Goal: Information Seeking & Learning: Learn about a topic

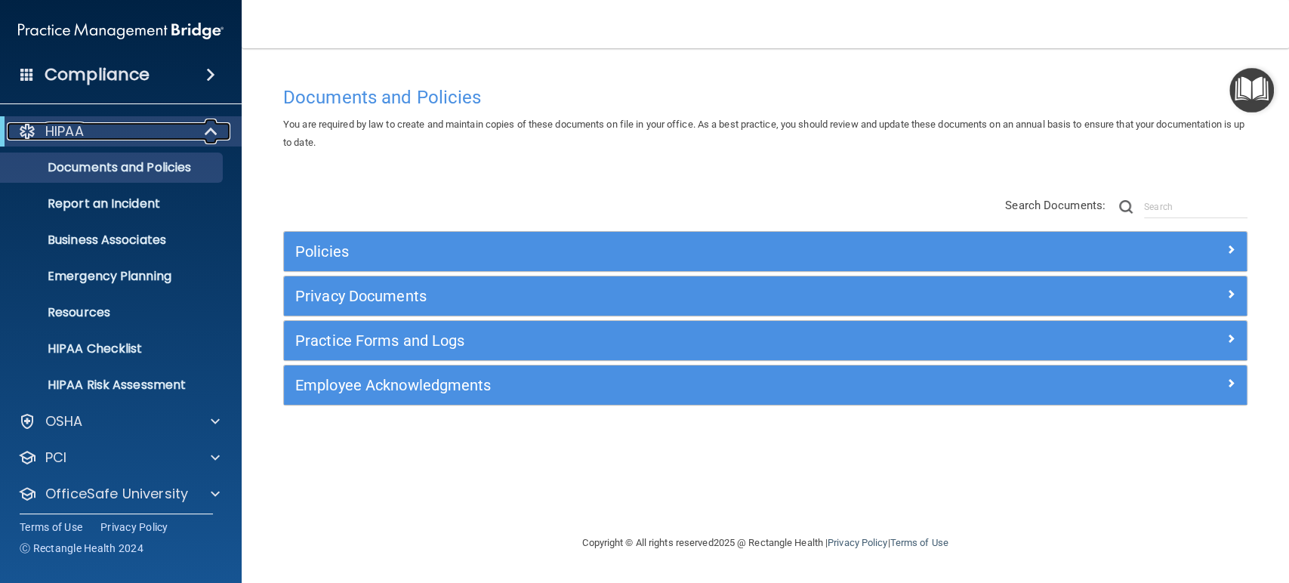
click at [208, 131] on span at bounding box center [212, 131] width 13 height 18
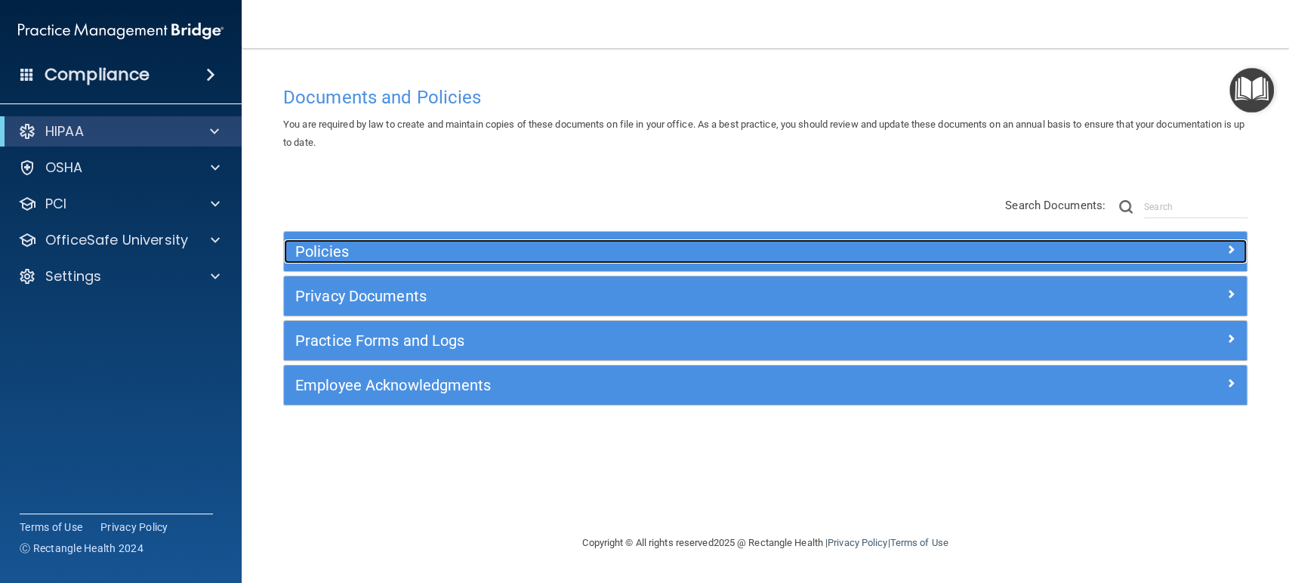
click at [317, 244] on h5 "Policies" at bounding box center [644, 251] width 699 height 17
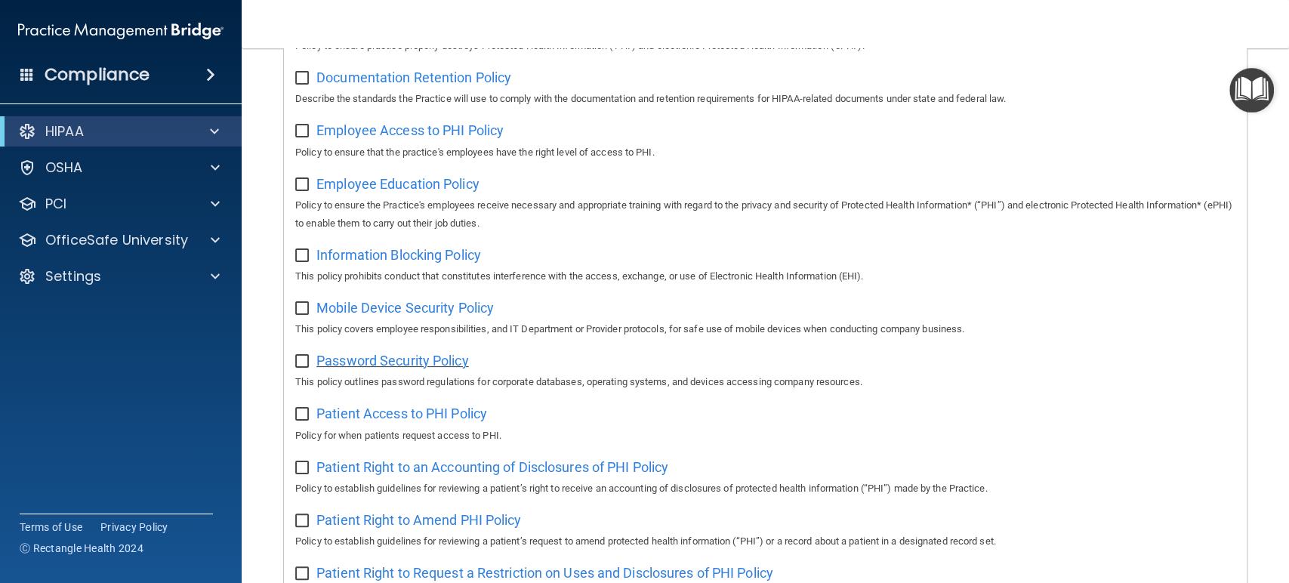
scroll to position [503, 0]
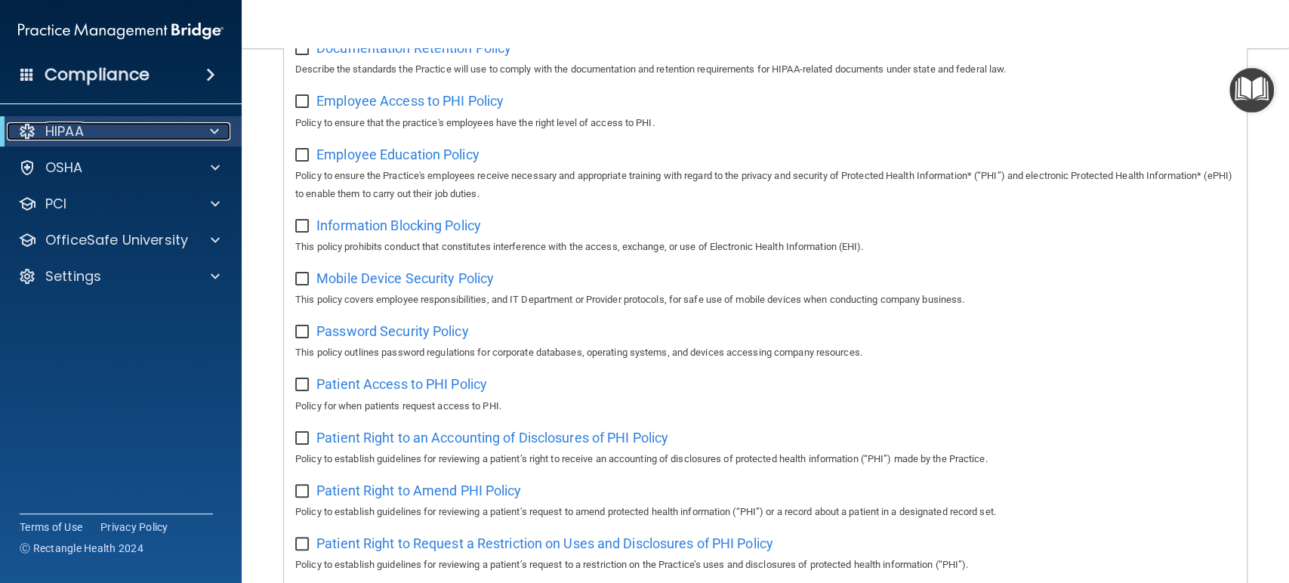
click at [211, 131] on span at bounding box center [214, 131] width 9 height 18
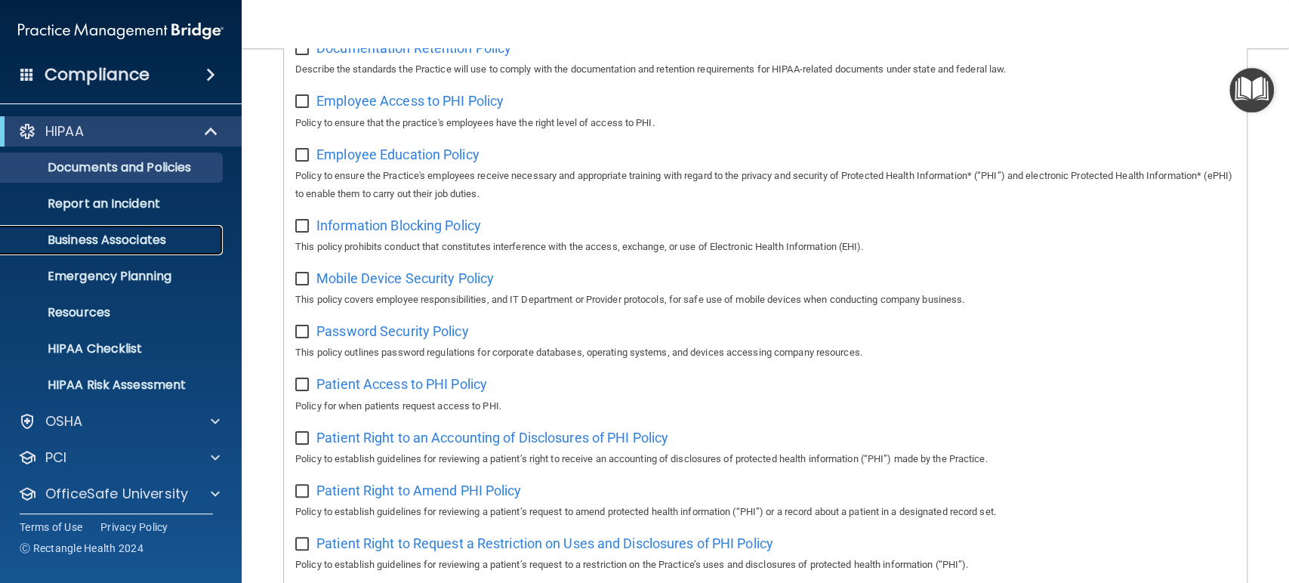
click at [144, 237] on p "Business Associates" at bounding box center [113, 240] width 206 height 15
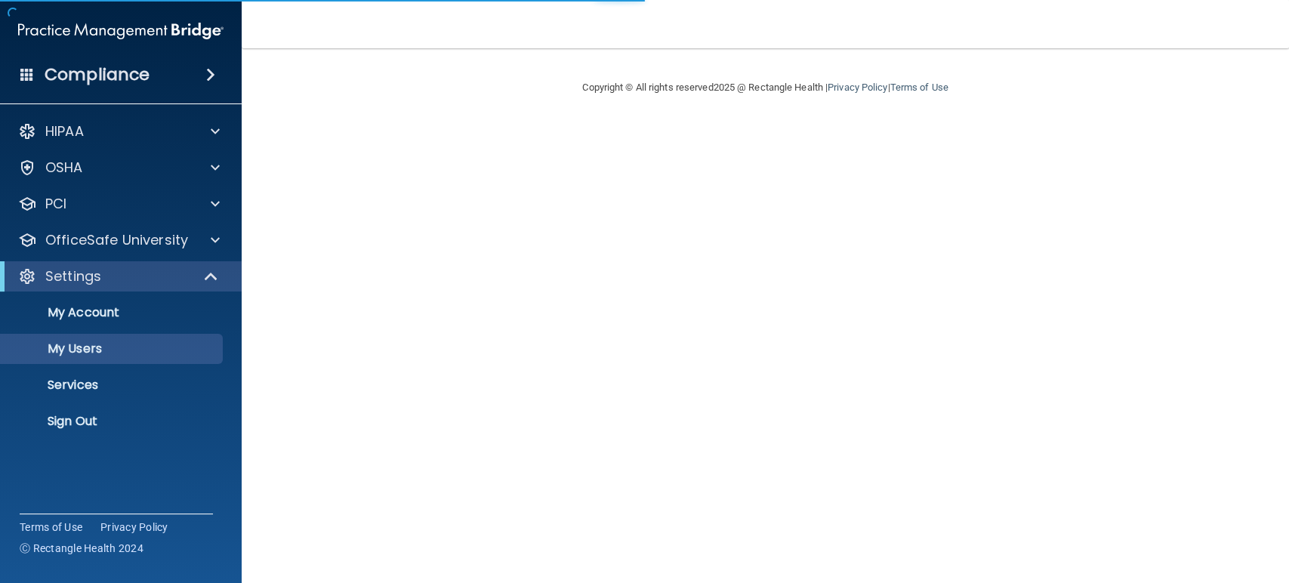
select select "20"
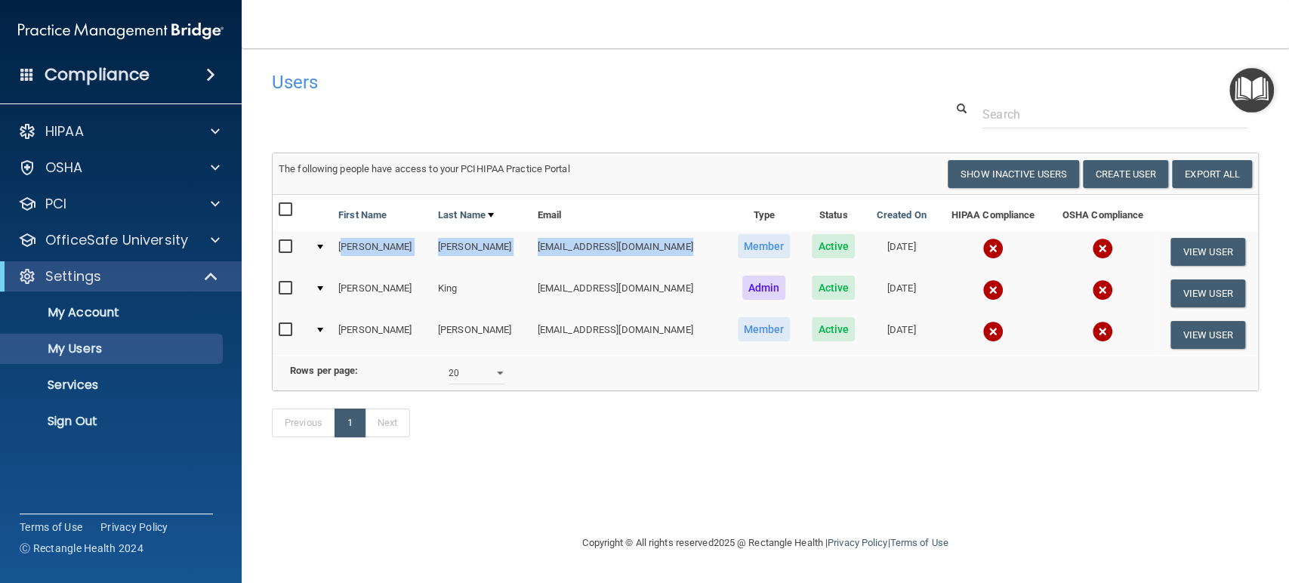
drag, startPoint x: 345, startPoint y: 245, endPoint x: 663, endPoint y: 246, distance: 317.9
click at [663, 246] on tr "Sally Johnson sjohnson@rectanglehealth.com Member Active 04/06/2023 View User" at bounding box center [765, 252] width 985 height 42
click at [663, 246] on td "sjohnson@rectanglehealth.com" at bounding box center [629, 252] width 195 height 42
drag, startPoint x: 663, startPoint y: 246, endPoint x: 336, endPoint y: 259, distance: 327.2
click at [336, 259] on tr "Sally Johnson sjohnson@rectanglehealth.com Member Active 04/06/2023 View User" at bounding box center [765, 252] width 985 height 42
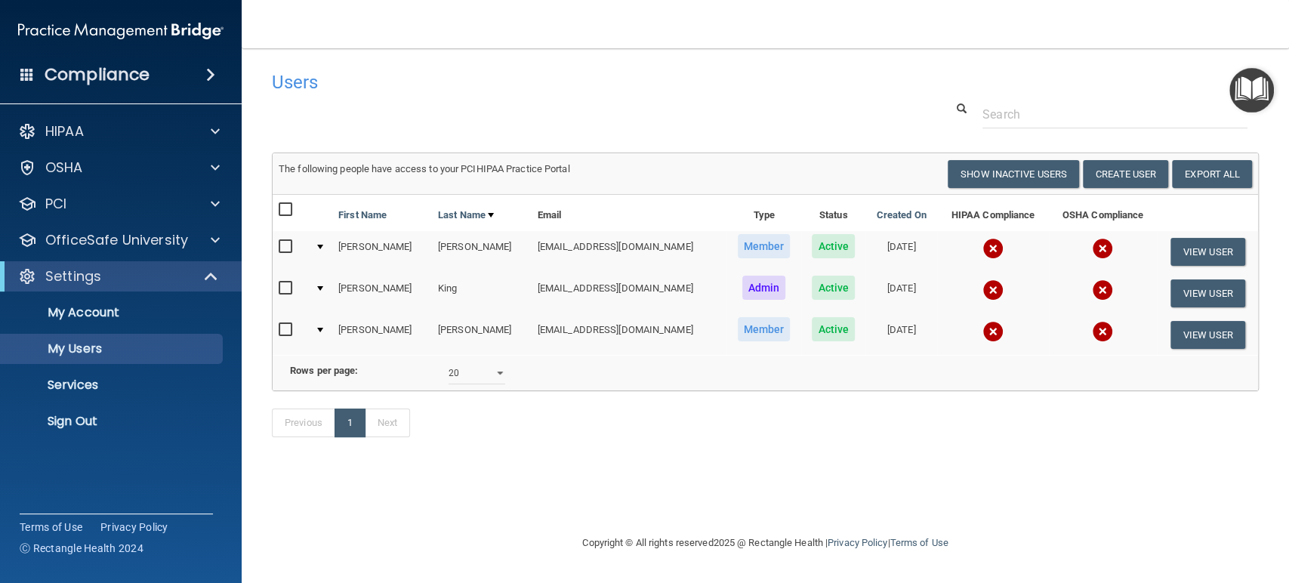
click at [585, 274] on td "[EMAIL_ADDRESS][DOMAIN_NAME]" at bounding box center [629, 294] width 195 height 42
click at [201, 125] on div at bounding box center [213, 131] width 38 height 18
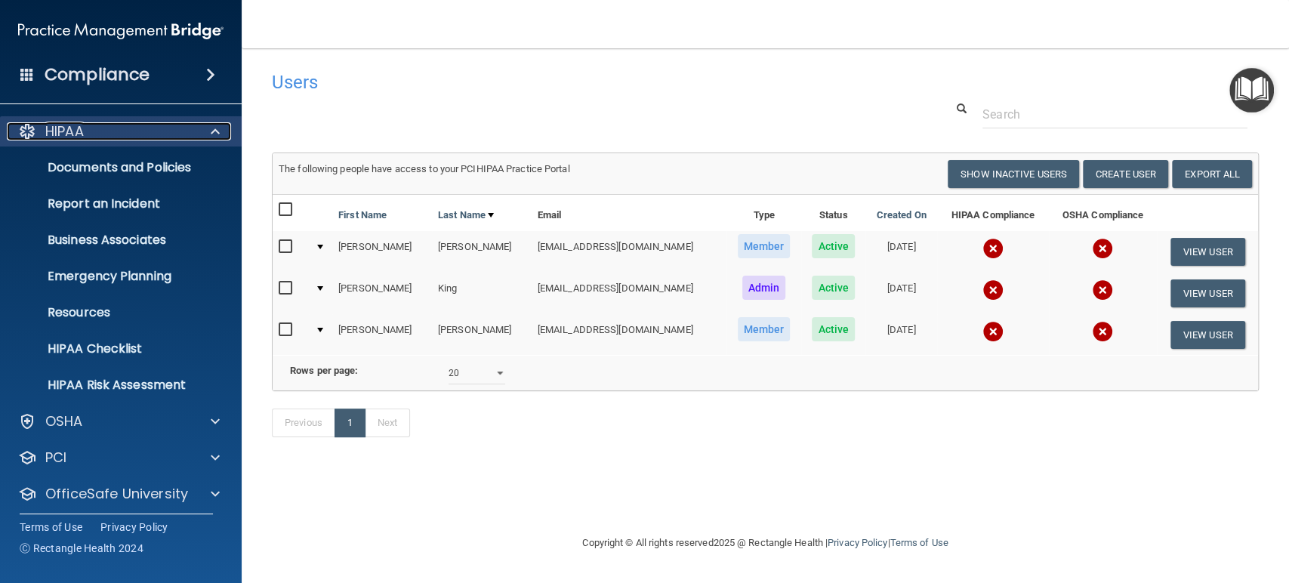
click at [197, 128] on div at bounding box center [213, 131] width 38 height 18
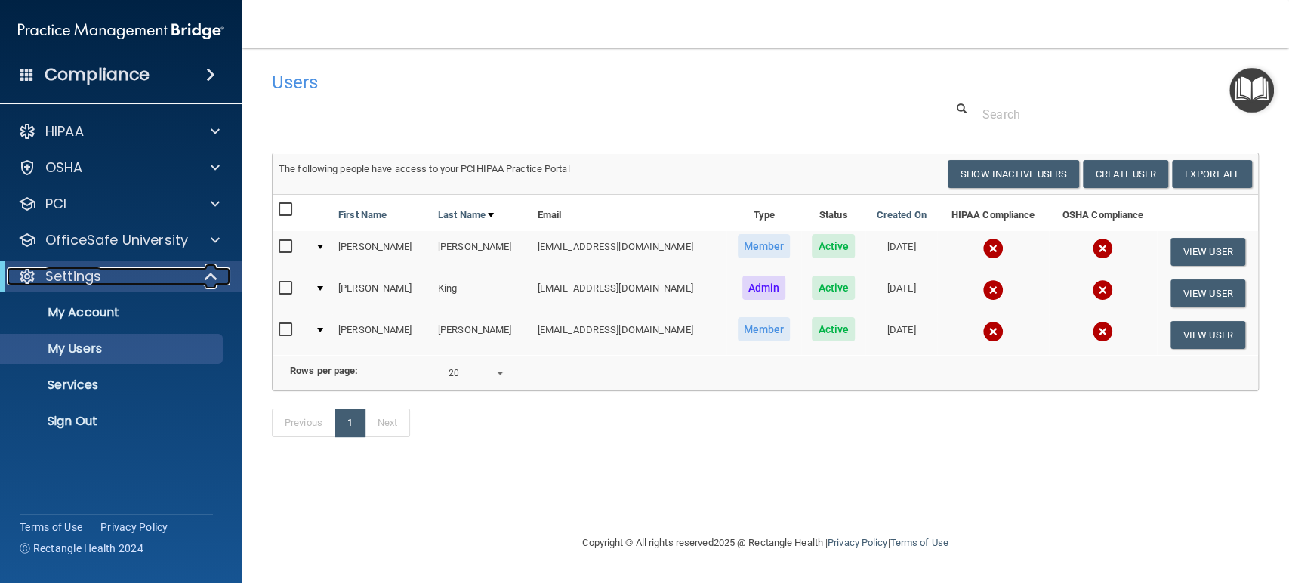
click at [209, 281] on span at bounding box center [212, 276] width 13 height 18
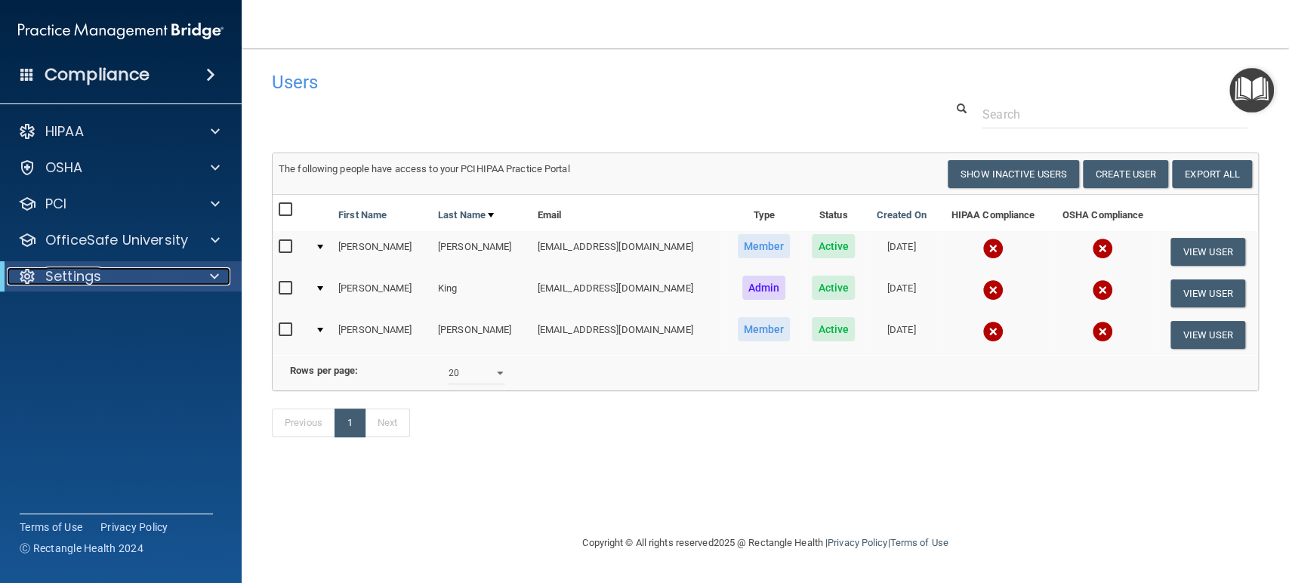
click at [211, 279] on span at bounding box center [214, 276] width 9 height 18
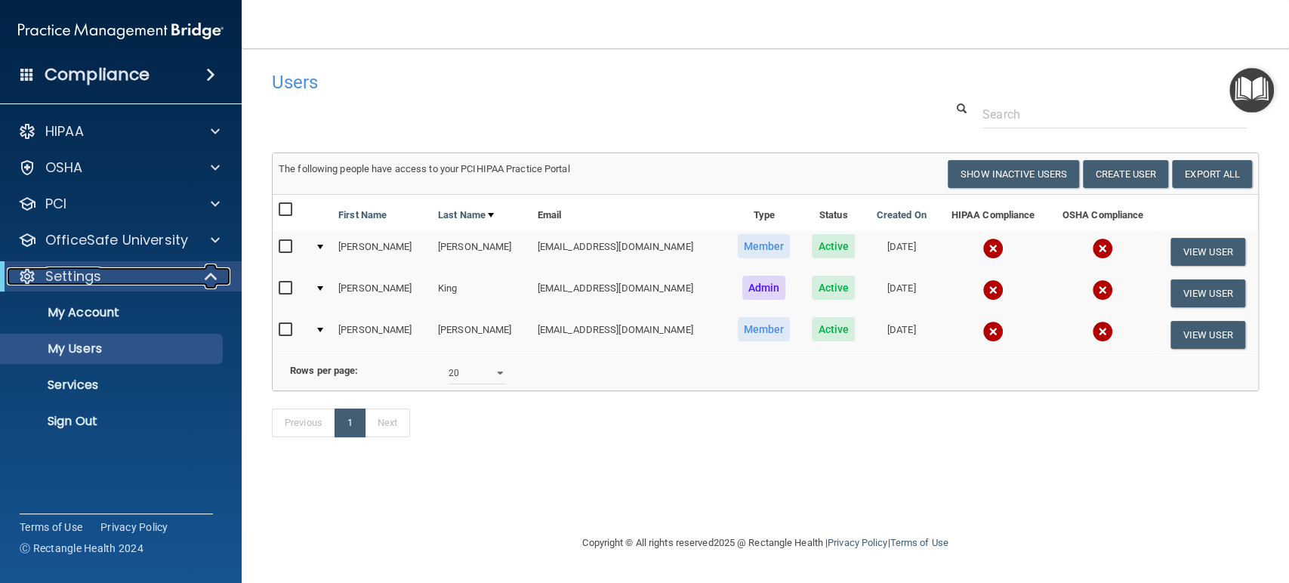
click at [197, 270] on div at bounding box center [211, 276] width 37 height 18
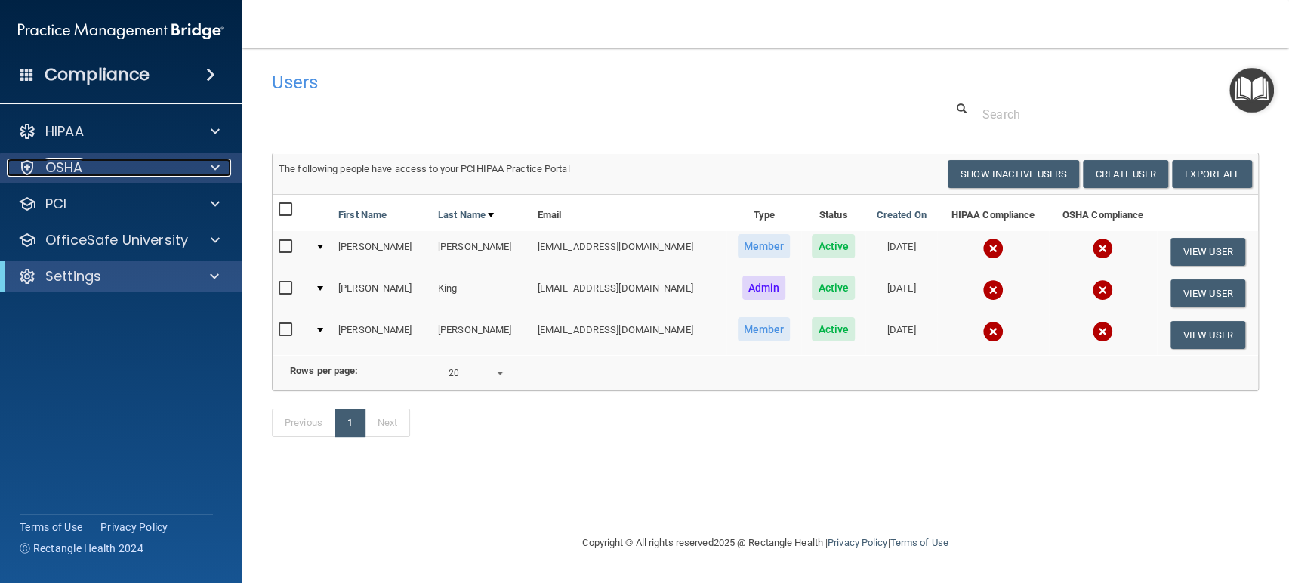
click at [203, 168] on div at bounding box center [213, 168] width 38 height 18
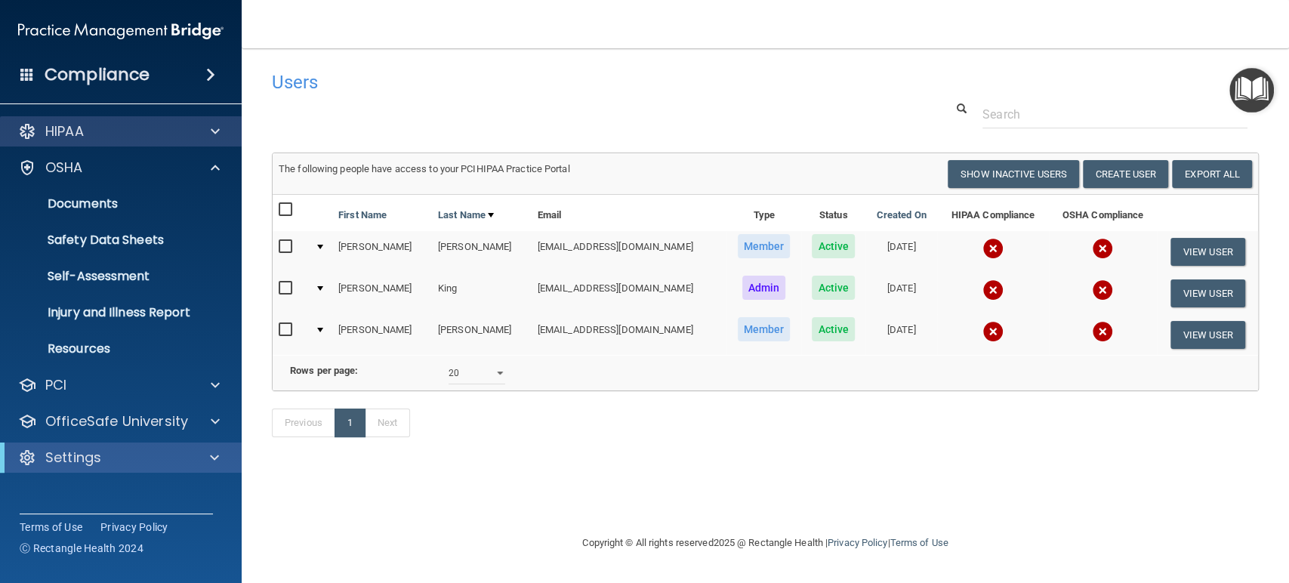
click at [209, 116] on div "HIPAA" at bounding box center [121, 131] width 242 height 30
click at [209, 125] on div at bounding box center [213, 131] width 38 height 18
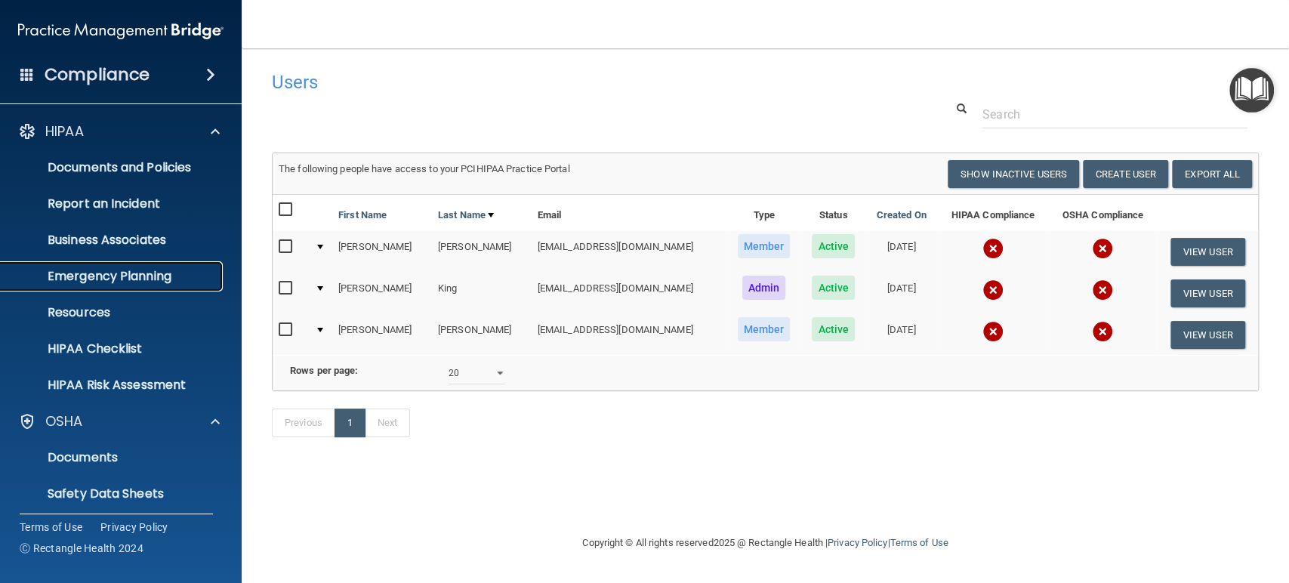
click at [168, 273] on p "Emergency Planning" at bounding box center [113, 276] width 206 height 15
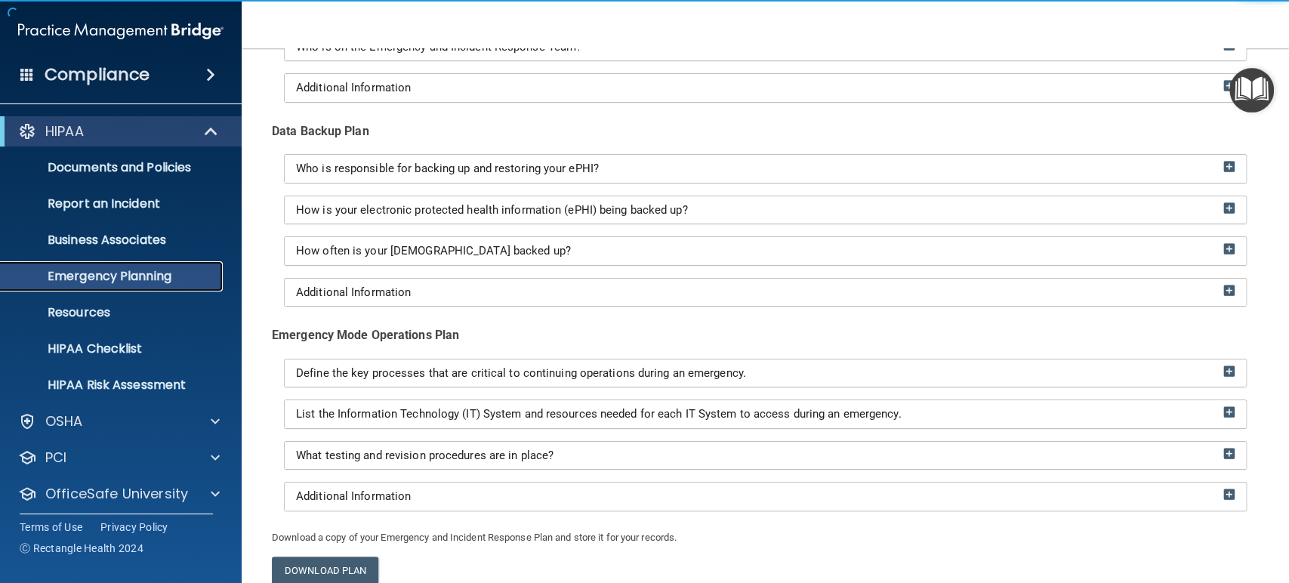
scroll to position [251, 0]
